Goal: Task Accomplishment & Management: Complete application form

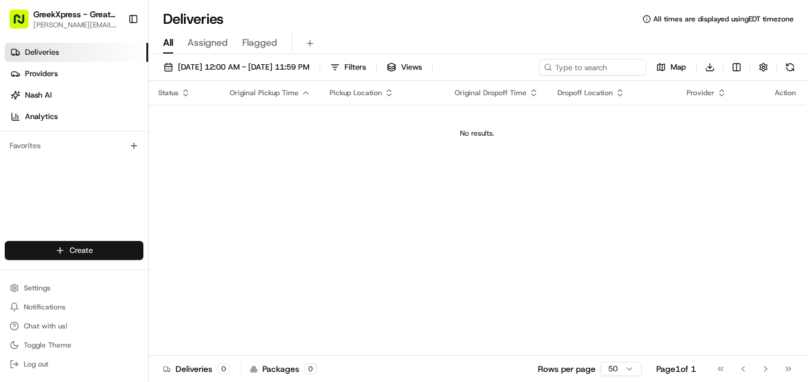
click at [61, 243] on html "GreekXpress - Great Neck [EMAIL_ADDRESS][DOMAIN_NAME] Toggle Sidebar Deliveries…" at bounding box center [404, 191] width 808 height 382
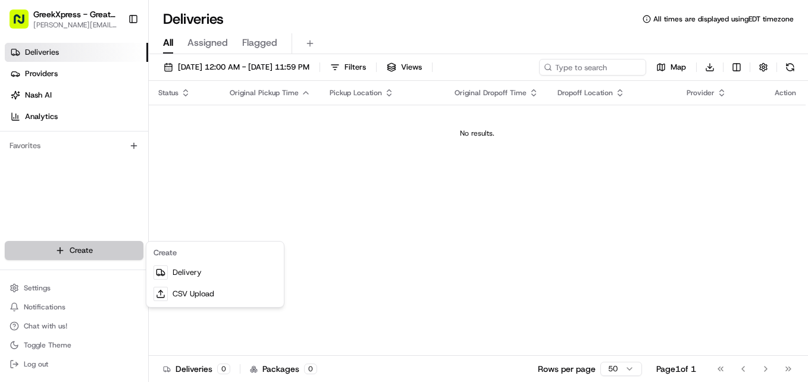
click at [61, 243] on html "GreekXpress - Great Neck [EMAIL_ADDRESS][DOMAIN_NAME] Toggle Sidebar Deliveries…" at bounding box center [404, 191] width 808 height 382
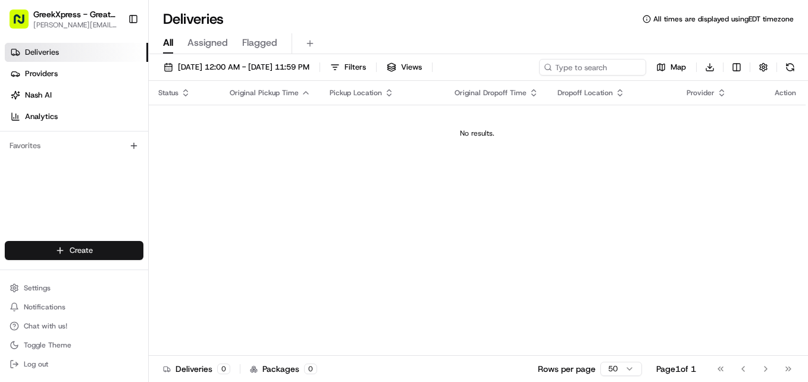
click at [61, 243] on html "GreekXpress - Great Neck [EMAIL_ADDRESS][DOMAIN_NAME] Toggle Sidebar Deliveries…" at bounding box center [404, 191] width 808 height 382
click at [178, 277] on link "Delivery" at bounding box center [215, 272] width 133 height 21
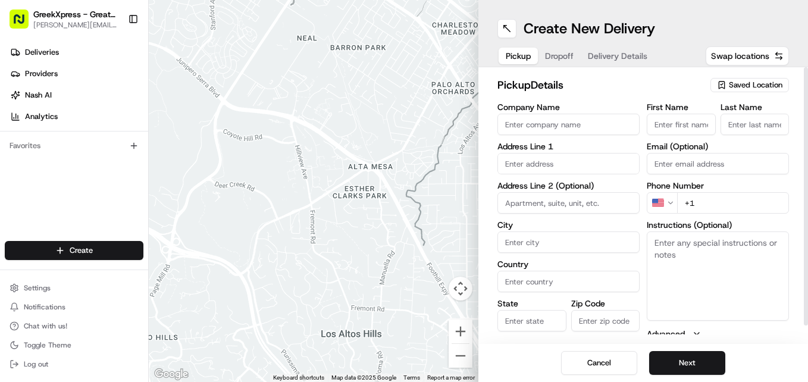
click at [543, 118] on input "Company Name" at bounding box center [569, 124] width 142 height 21
type input "Greek xpress"
type input "[STREET_ADDRESS]"
type input "[GEOGRAPHIC_DATA]"
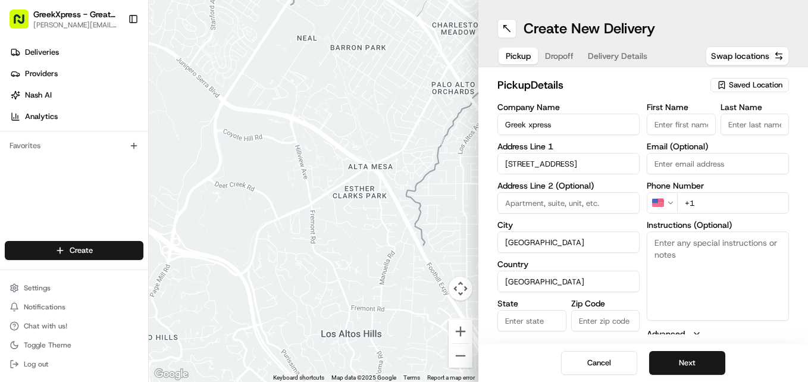
type input "NY"
type input "11021"
type input "[PERSON_NAME]"
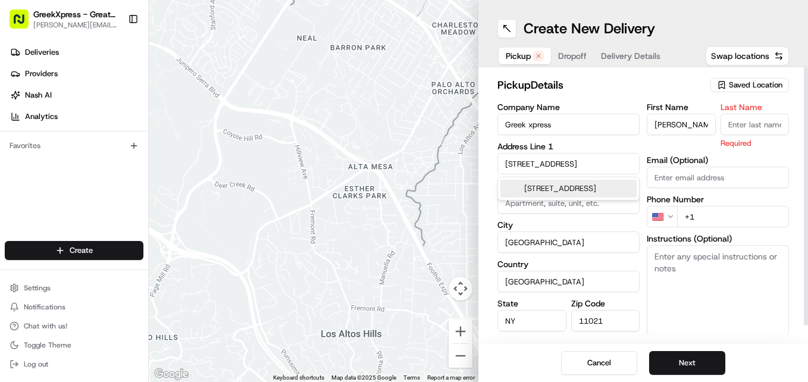
click at [766, 127] on input "Last Name" at bounding box center [755, 124] width 69 height 21
type input "l;eoridas"
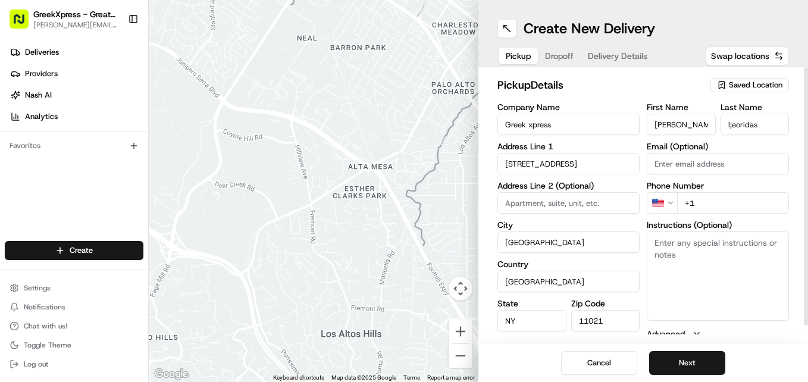
click at [798, 175] on div "pickup Details Saved Location Company Name Greek xpress Address Line [STREET_AD…" at bounding box center [643, 205] width 330 height 277
click at [733, 200] on input "+1" at bounding box center [733, 202] width 112 height 21
type input "[PHONE_NUMBER]"
click at [692, 255] on textarea "Instructions (Optional)" at bounding box center [718, 275] width 142 height 89
click at [687, 367] on button "Next" at bounding box center [687, 363] width 76 height 24
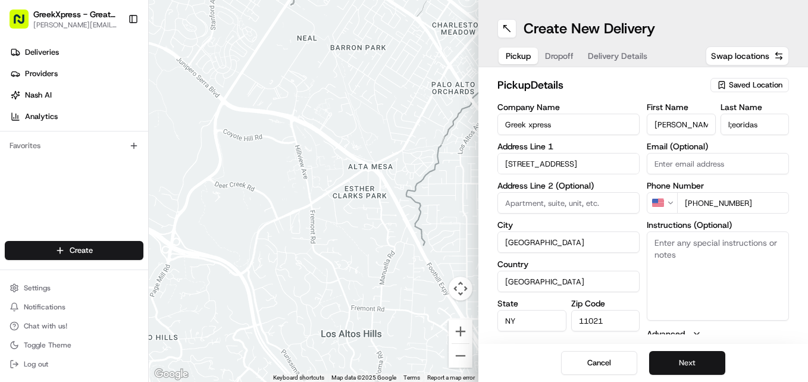
click at [687, 367] on button "Next" at bounding box center [687, 363] width 76 height 24
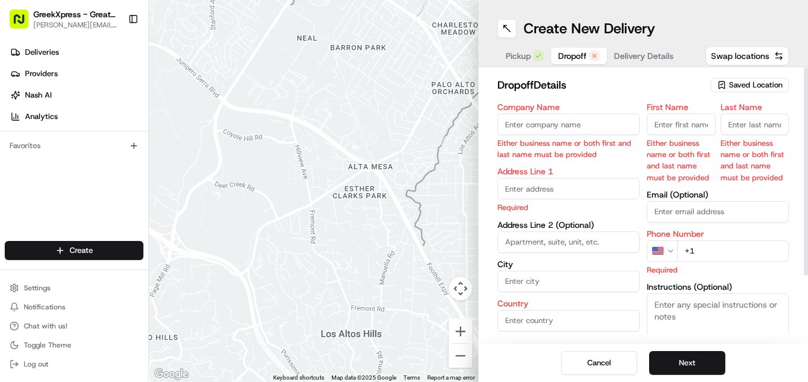
click at [548, 130] on input "Company Name" at bounding box center [569, 124] width 142 height 21
type input "[STREET_ADDRESS]"
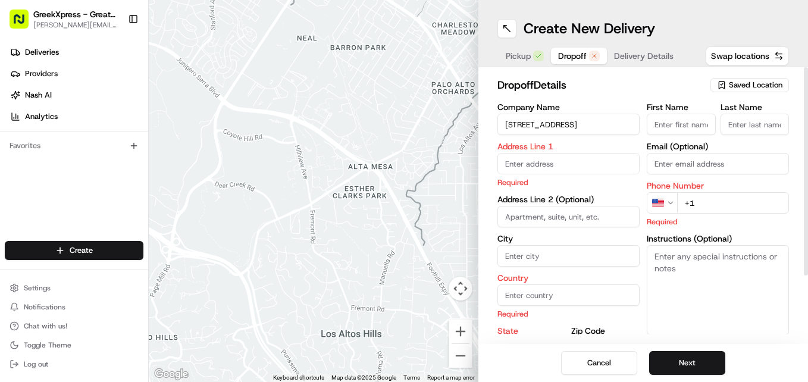
click at [654, 130] on input "First Name" at bounding box center [681, 124] width 69 height 21
type input "[PERSON_NAME]"
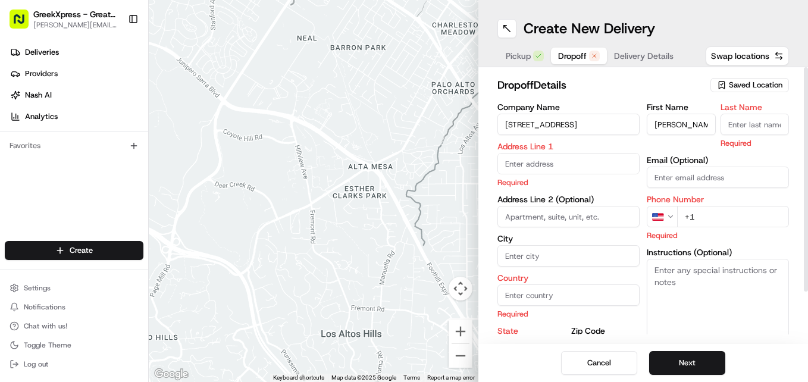
click at [767, 121] on input "Last Name" at bounding box center [755, 124] width 69 height 21
type input "[PERSON_NAME]"
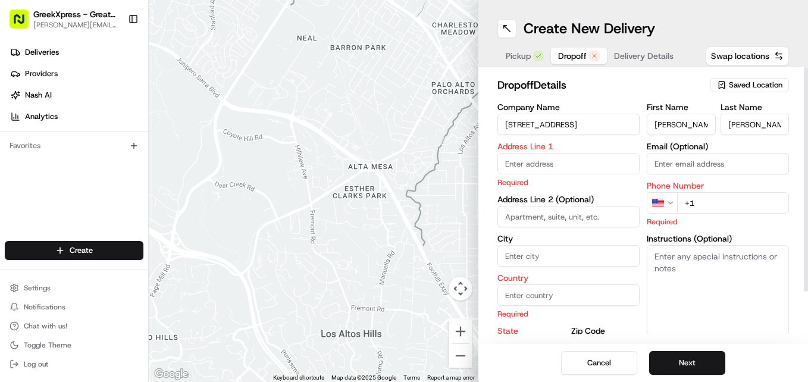
click at [709, 224] on div "Phone Number US +1 Required" at bounding box center [718, 205] width 142 height 46
type input "[PHONE_NUMBER]"
click at [767, 283] on textarea "Instructions (Optional)" at bounding box center [718, 289] width 142 height 89
type textarea "call her"
click at [553, 261] on input "City" at bounding box center [569, 255] width 142 height 21
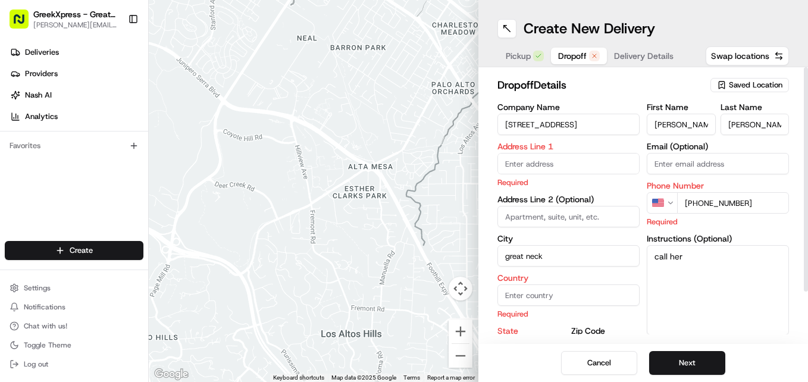
type input "great neck"
click at [533, 300] on input "Country" at bounding box center [569, 294] width 142 height 21
type input "usa"
click at [609, 329] on div "Zip Code" at bounding box center [605, 336] width 69 height 46
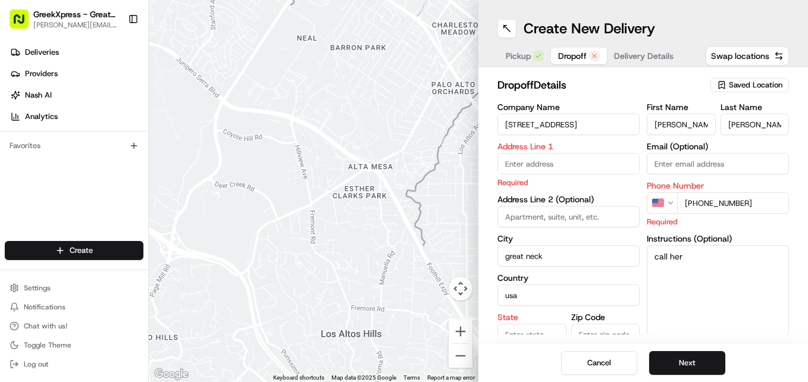
click at [805, 376] on div "Cancel Next" at bounding box center [643, 363] width 330 height 38
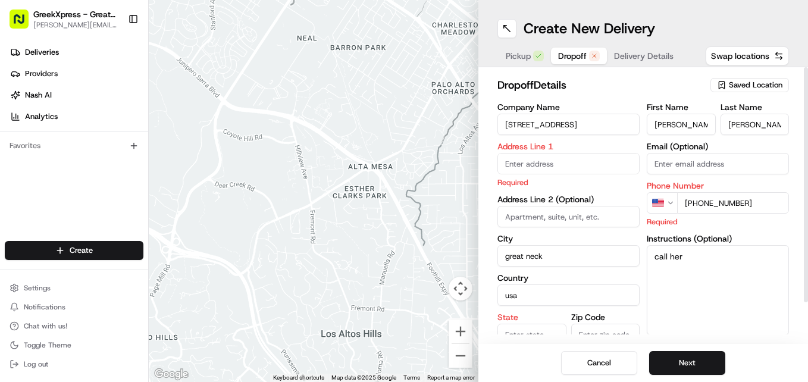
click at [520, 330] on input "State" at bounding box center [532, 334] width 69 height 21
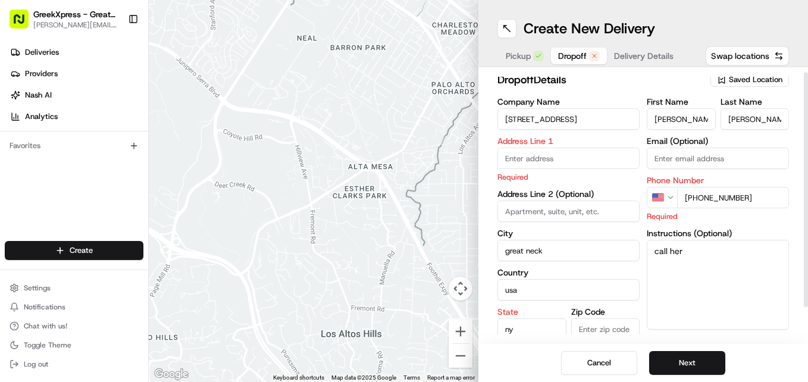
type input "ny"
click at [593, 330] on input "Zip Code" at bounding box center [605, 328] width 69 height 21
type input "11021"
click at [755, 380] on div "Cancel Next" at bounding box center [643, 363] width 330 height 38
click at [580, 115] on input "[STREET_ADDRESS]" at bounding box center [569, 118] width 142 height 21
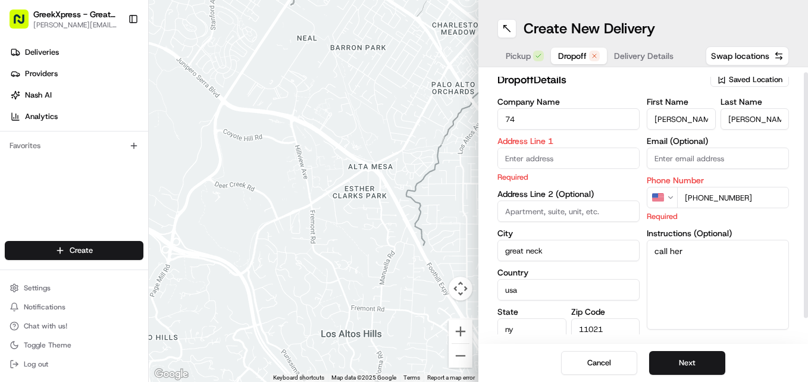
type input "7"
click at [546, 158] on input "text" at bounding box center [569, 158] width 142 height 21
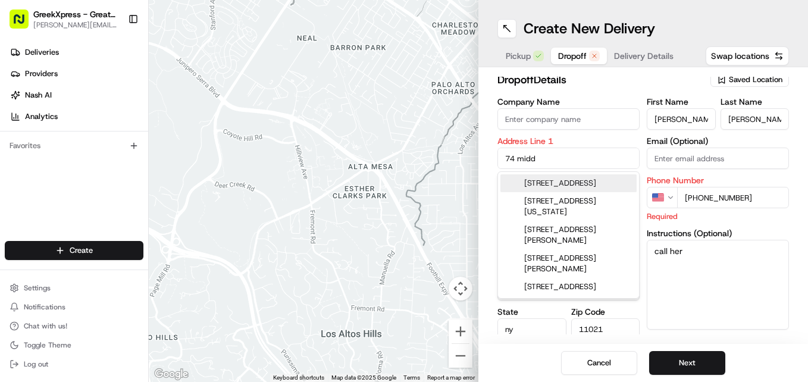
click at [562, 187] on div "[STREET_ADDRESS]" at bounding box center [568, 183] width 136 height 18
type input "[STREET_ADDRESS]"
type input "Great Neck"
type input "[GEOGRAPHIC_DATA]"
type input "NY"
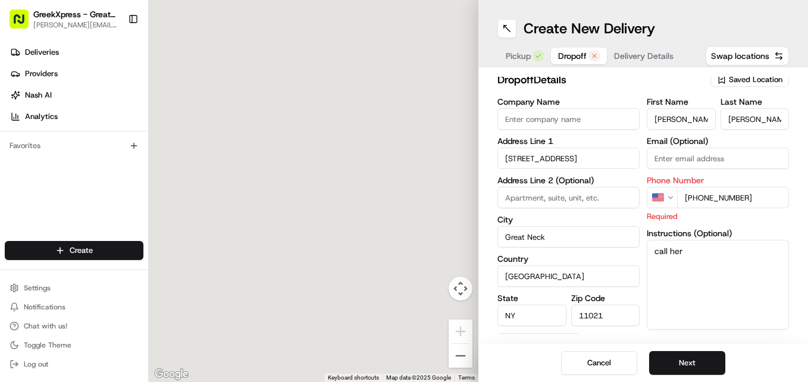
type input "[STREET_ADDRESS]"
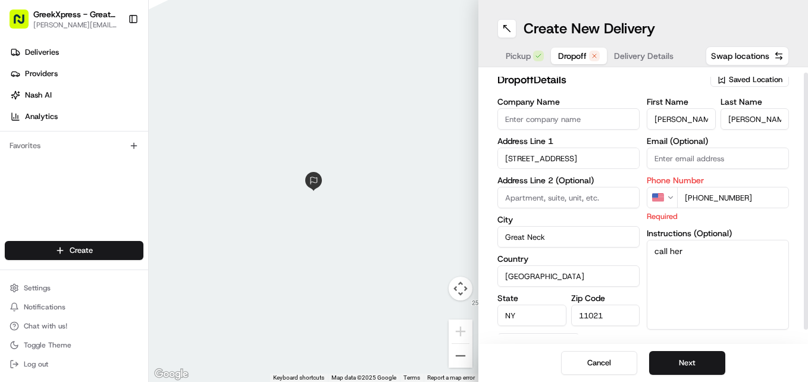
click at [696, 114] on input "[PERSON_NAME]" at bounding box center [681, 118] width 69 height 21
type input "e"
type input "[PERSON_NAME]"
click at [750, 118] on input "[PERSON_NAME]" at bounding box center [755, 118] width 69 height 21
type input "c"
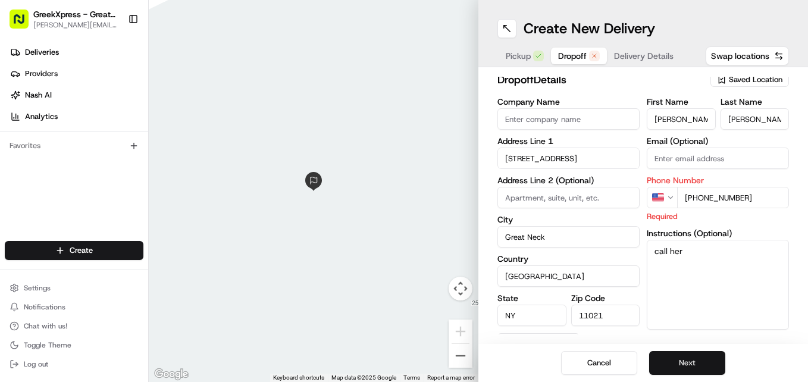
type input "[PERSON_NAME]"
click at [700, 364] on button "Next" at bounding box center [687, 363] width 76 height 24
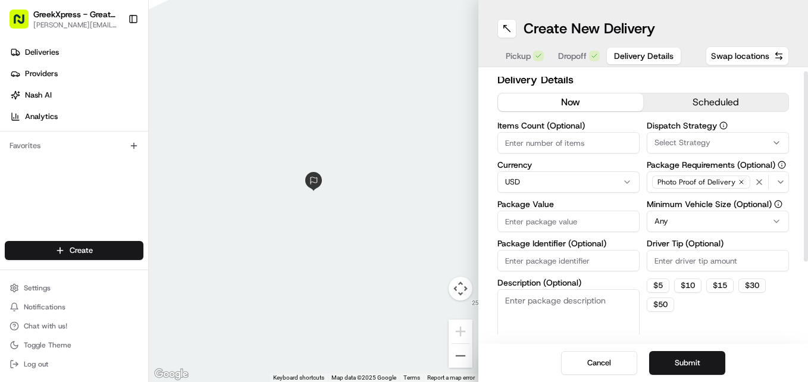
click at [553, 140] on input "Items Count (Optional)" at bounding box center [569, 142] width 142 height 21
type input "1"
click at [537, 218] on input "Package Value" at bounding box center [569, 221] width 142 height 21
type input "30"
click at [657, 279] on button "$ 5" at bounding box center [658, 286] width 23 height 14
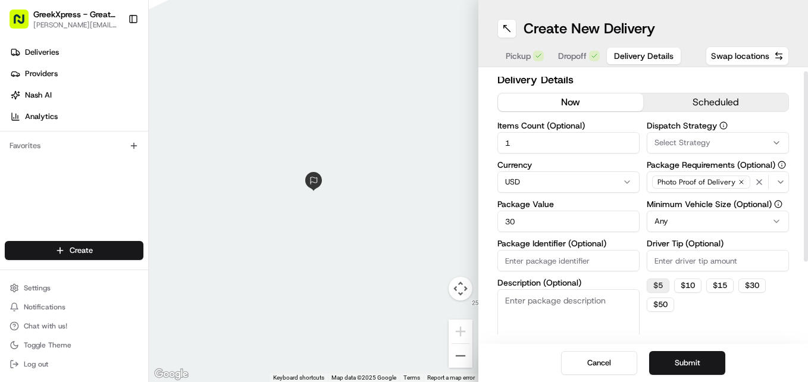
type input "5"
click at [519, 220] on input "30" at bounding box center [569, 221] width 142 height 21
click at [565, 219] on input "30.00" at bounding box center [569, 221] width 142 height 21
type input "30.00"
click at [691, 358] on button "Submit" at bounding box center [687, 363] width 76 height 24
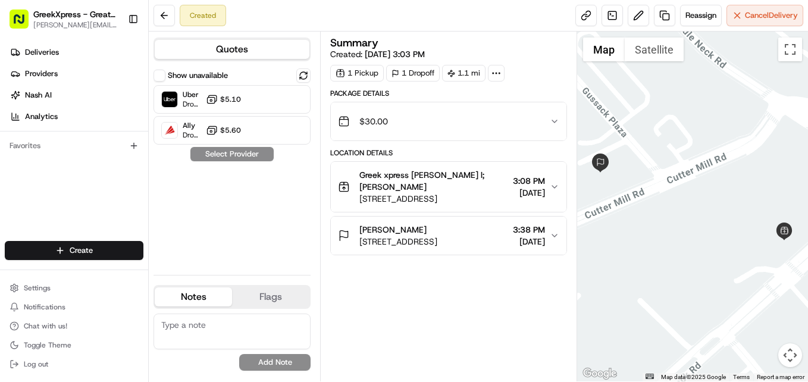
click at [345, 153] on div "Location Details" at bounding box center [448, 153] width 237 height 10
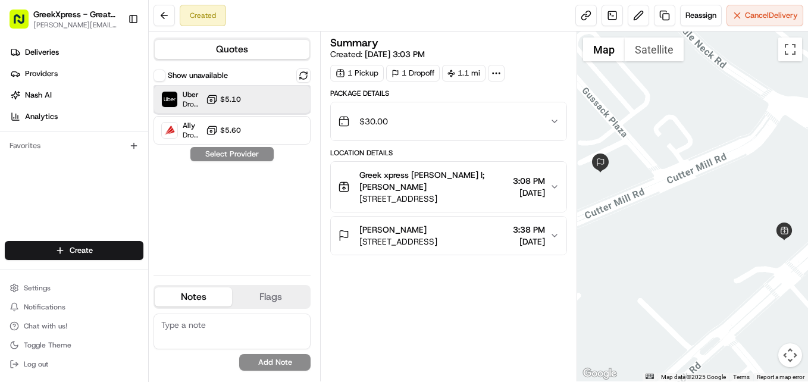
click at [233, 109] on div "Uber Dropoff ETA 13 minutes $5.10" at bounding box center [232, 99] width 157 height 29
click at [233, 155] on button "Assign Provider" at bounding box center [232, 154] width 85 height 14
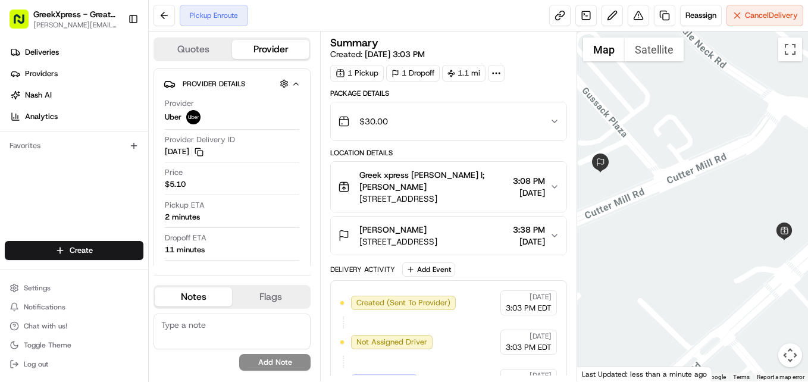
click at [567, 293] on div "Created (Sent To Provider) Uber [DATE] 3:03 PM EDT Not Assigned Driver Uber [DA…" at bounding box center [448, 381] width 237 height 202
drag, startPoint x: 567, startPoint y: 293, endPoint x: 765, endPoint y: 284, distance: 197.8
click at [765, 284] on div "Quotes Provider Provider Details Hidden ( 2 ) Provider Uber Provider Delivery I…" at bounding box center [478, 207] width 659 height 350
click at [564, 263] on div "Delivery Activity Add Event" at bounding box center [448, 269] width 237 height 14
